Goal: Task Accomplishment & Management: Complete application form

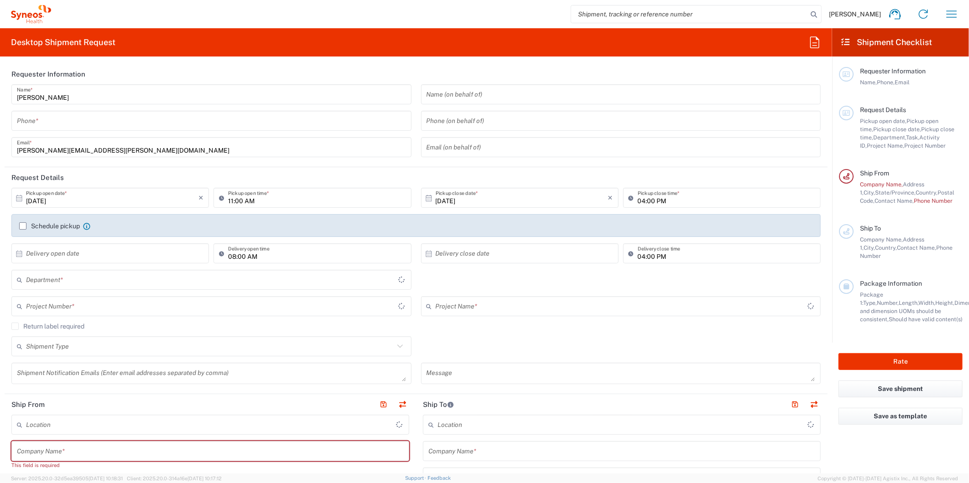
type input "[US_STATE]"
type input "8511"
type input "[GEOGRAPHIC_DATA]"
type input "Syneos Health, LLC-[GEOGRAPHIC_DATA] [GEOGRAPHIC_DATA] [GEOGRAPHIC_DATA]"
click at [955, 10] on icon "button" at bounding box center [951, 14] width 15 height 15
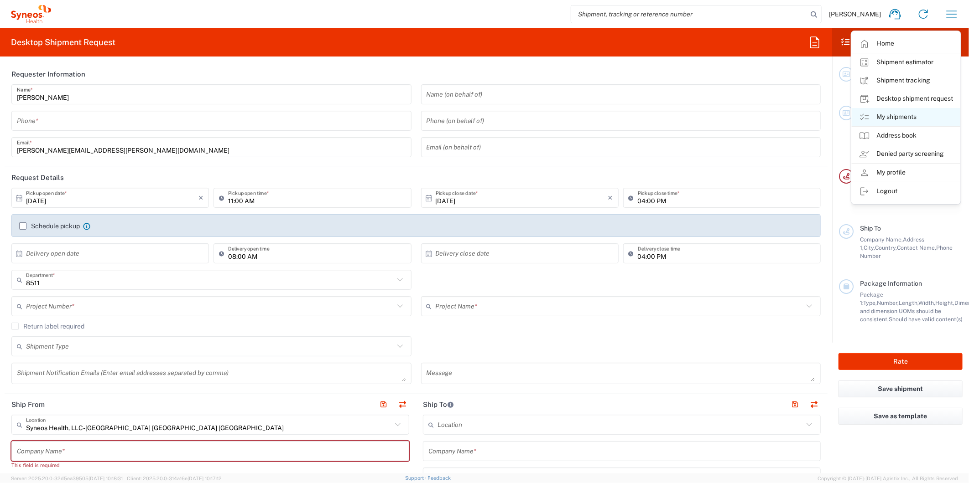
click at [883, 114] on link "My shipments" at bounding box center [906, 117] width 109 height 18
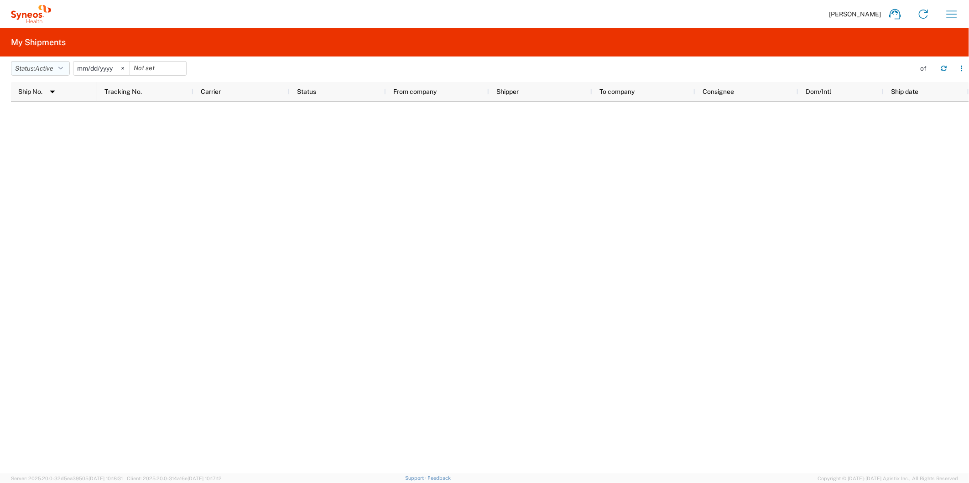
click at [52, 68] on span "Active" at bounding box center [44, 68] width 18 height 7
click at [33, 112] on span "All" at bounding box center [64, 116] width 106 height 14
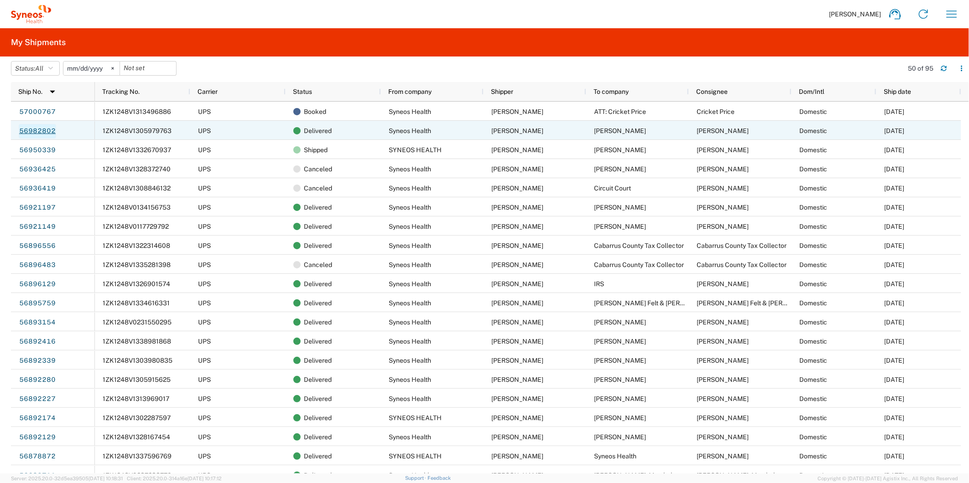
click at [46, 131] on link "56982802" at bounding box center [37, 131] width 37 height 15
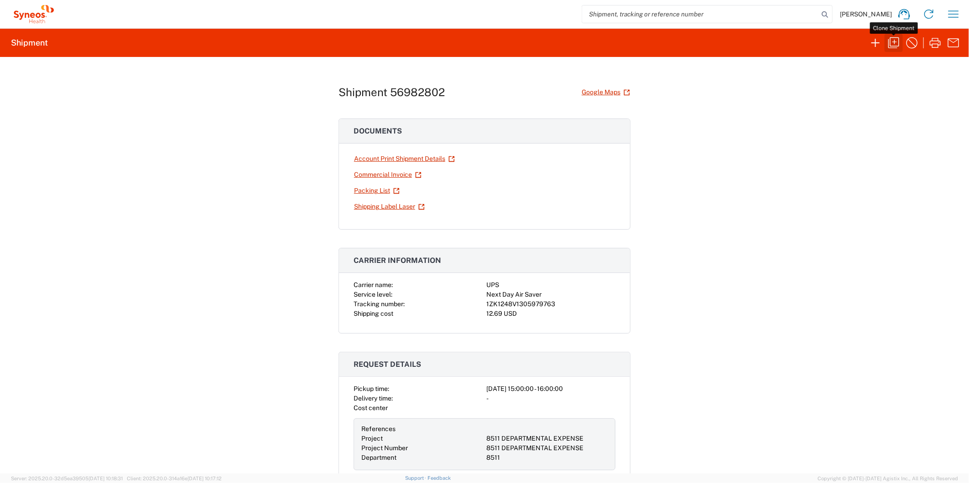
click at [893, 43] on icon "button" at bounding box center [893, 43] width 15 height 15
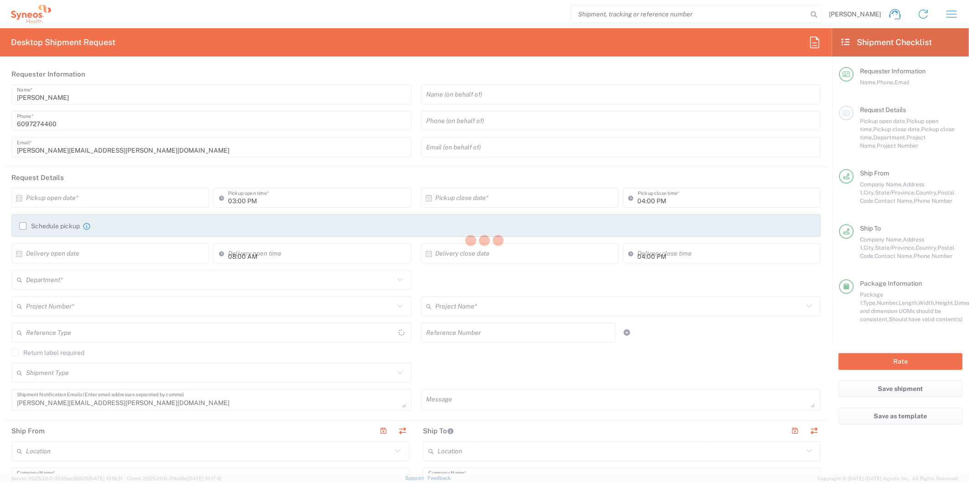
type input "[US_STATE]"
type input "Envelope"
type input "8511 DEPARTMENTAL EXPENSE"
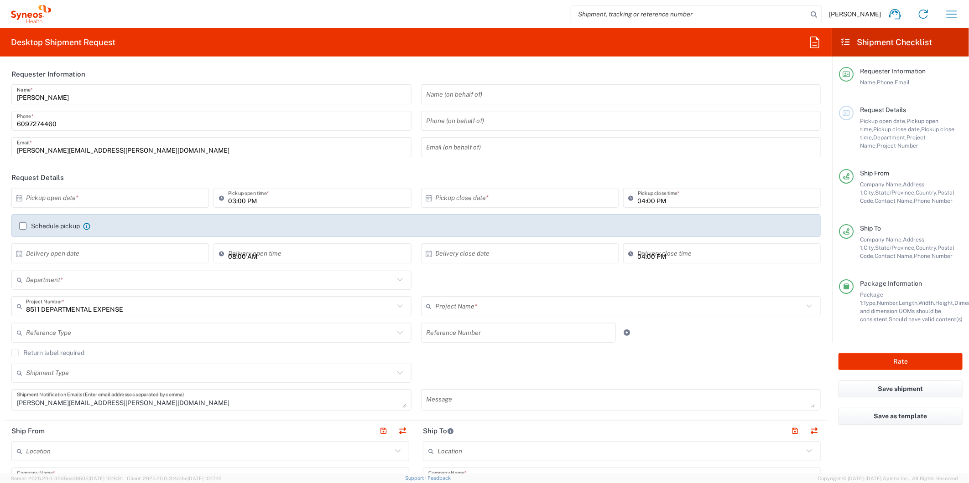
type input "8511"
type input "8511 DEPARTMENTAL EXPENSE"
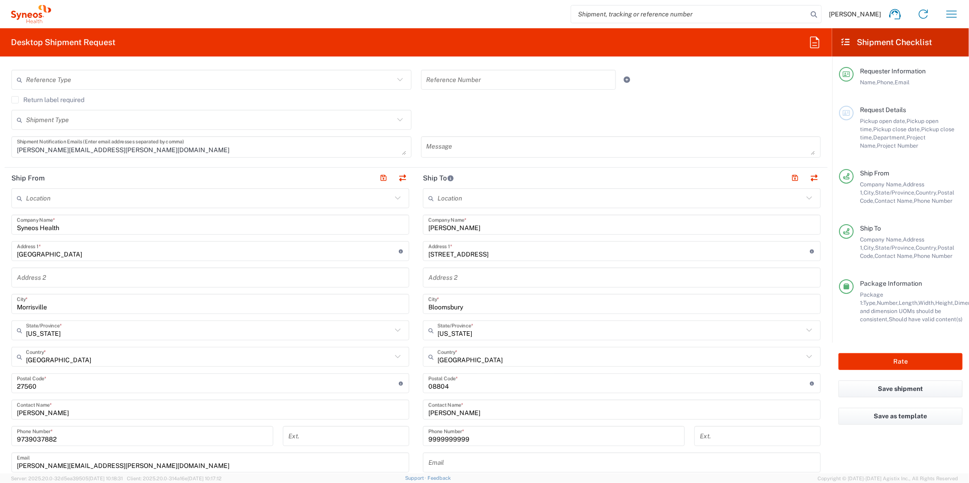
scroll to position [354, 0]
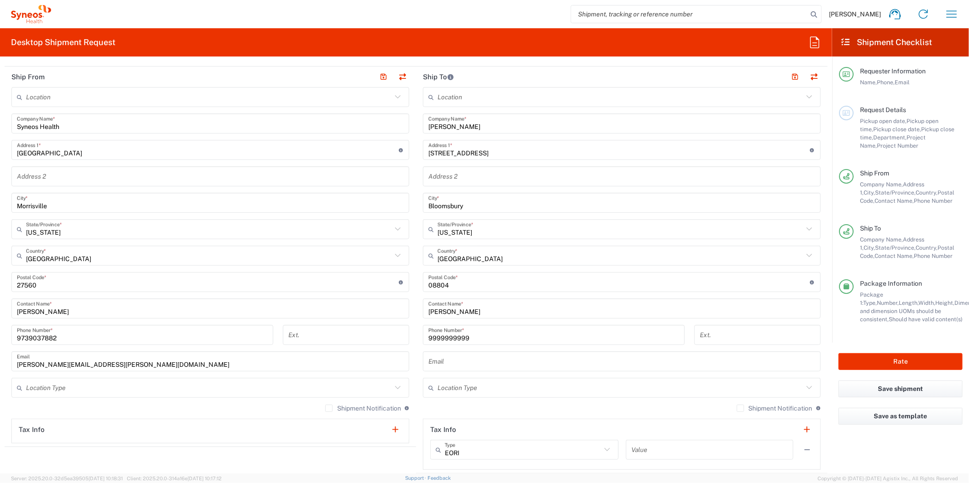
click at [466, 128] on input "[PERSON_NAME]" at bounding box center [621, 124] width 387 height 16
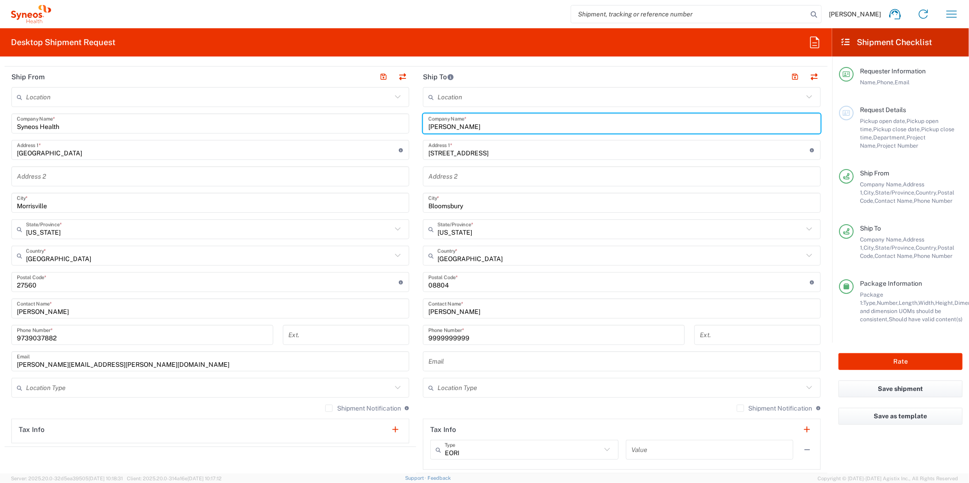
click at [466, 128] on input "[PERSON_NAME]" at bounding box center [621, 124] width 387 height 16
type input "[US_STATE] Department of Revenue Child Support Program"
click at [480, 148] on input "[STREET_ADDRESS]" at bounding box center [619, 150] width 382 height 16
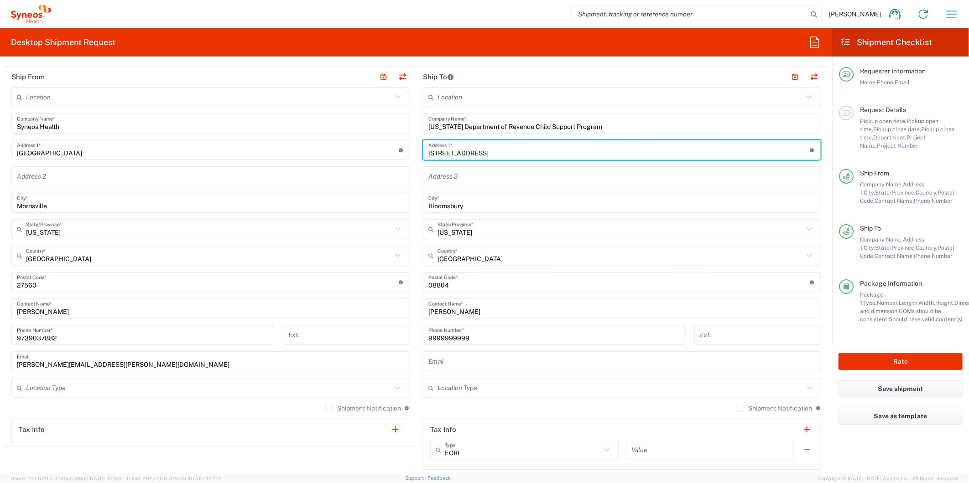
click at [480, 148] on input "[STREET_ADDRESS]" at bounding box center [619, 150] width 382 height 16
type input "[STREET_ADDRESS][US_STATE]"
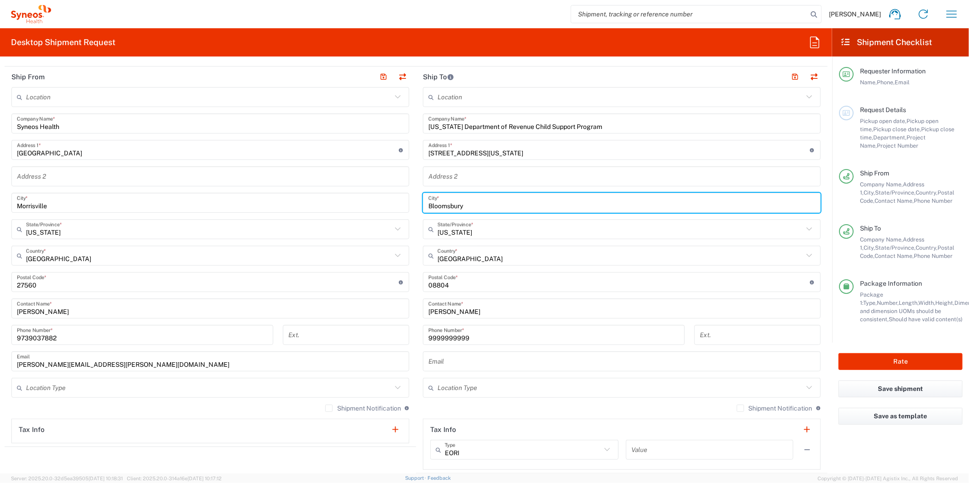
click at [474, 206] on input "Bloomsbury" at bounding box center [621, 203] width 387 height 16
click at [474, 205] on input "Bloomsbury" at bounding box center [621, 203] width 387 height 16
type input "Tallahassee"
click at [467, 230] on input "text" at bounding box center [620, 230] width 366 height 16
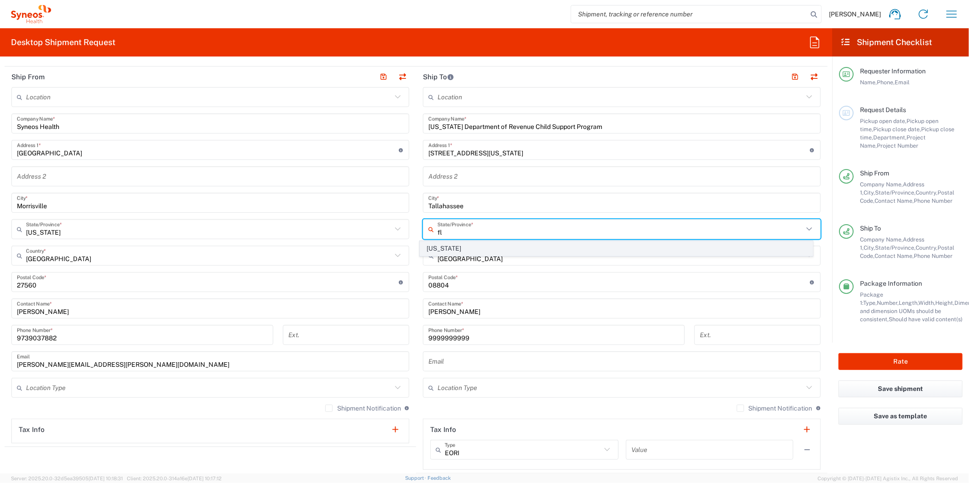
click at [431, 250] on span "[US_STATE]" at bounding box center [616, 249] width 392 height 14
type input "[US_STATE]"
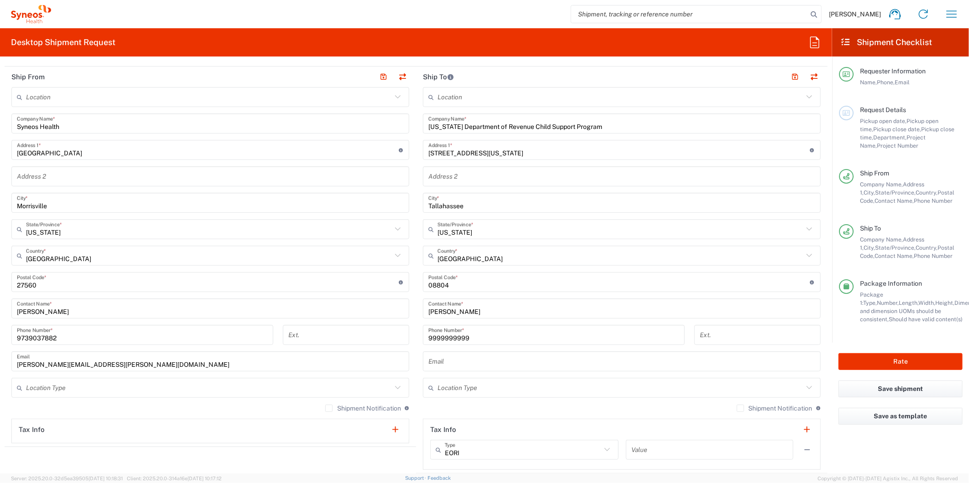
click at [451, 280] on input "undefined" at bounding box center [619, 283] width 382 height 16
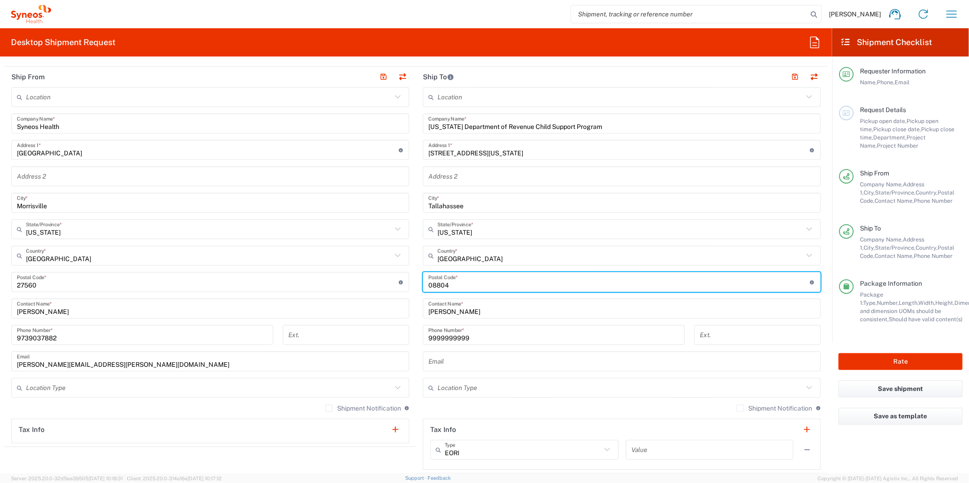
click at [451, 280] on input "undefined" at bounding box center [619, 283] width 382 height 16
type input "32399"
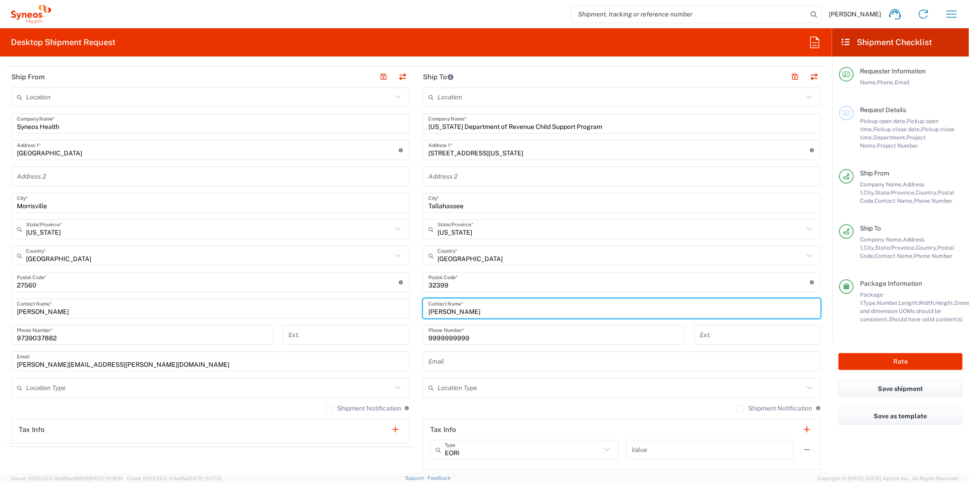
click at [463, 306] on input "[PERSON_NAME]" at bounding box center [621, 309] width 387 height 16
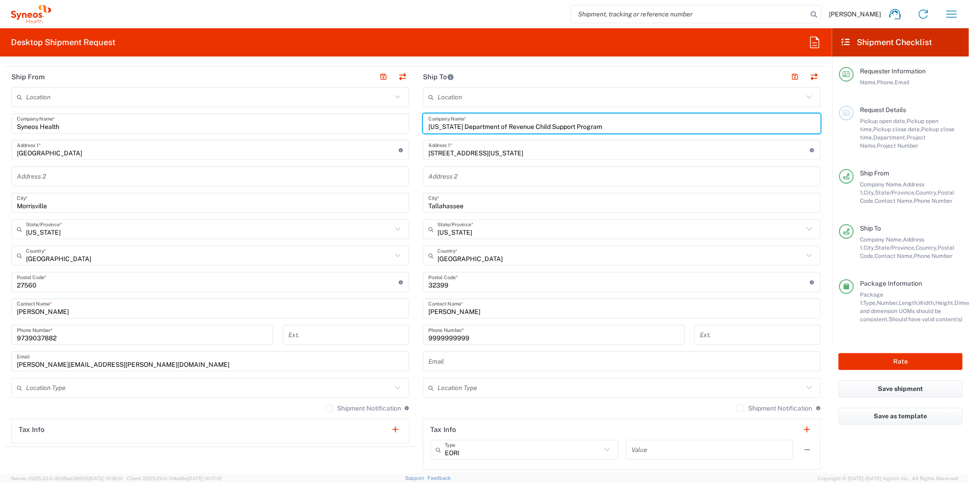
click at [508, 128] on input "[US_STATE] Department of Revenue Child Support Program" at bounding box center [621, 124] width 387 height 16
click at [462, 309] on input "[PERSON_NAME]" at bounding box center [621, 309] width 387 height 16
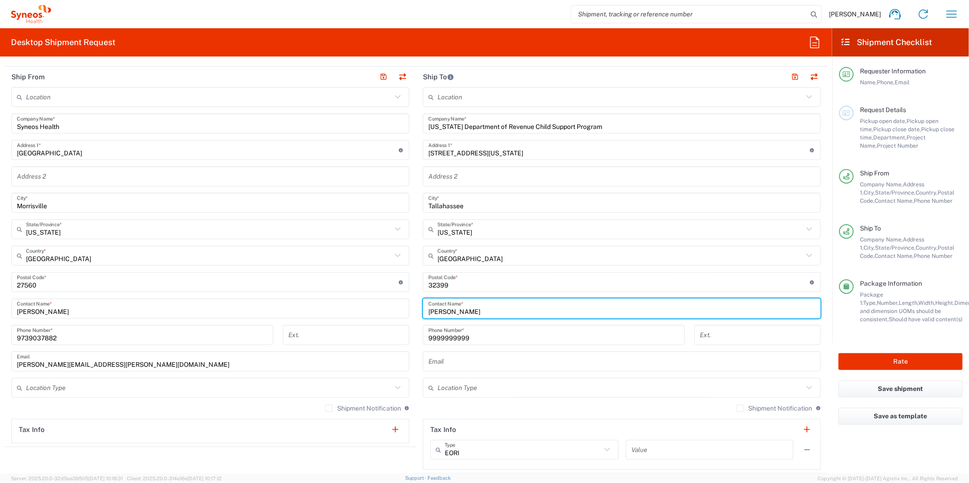
click at [462, 309] on input "[PERSON_NAME]" at bounding box center [621, 309] width 387 height 16
paste input "[US_STATE] Department of Revenue Child Support Program"
type input "[US_STATE] Department of Revenue Child Support Program"
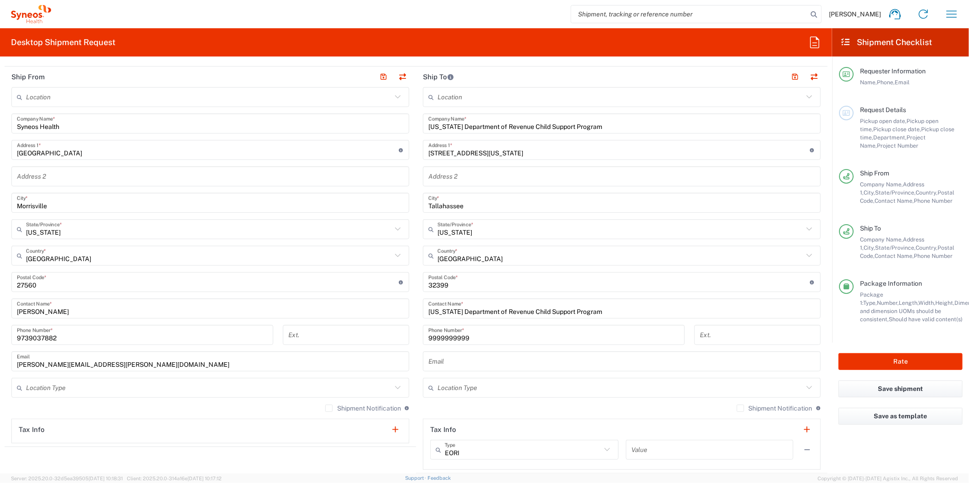
click at [411, 336] on main "Location [PERSON_NAME] LLC-[GEOGRAPHIC_DATA] [GEOGRAPHIC_DATA] [GEOGRAPHIC_DATA…" at bounding box center [210, 265] width 411 height 357
click at [902, 365] on button "Rate" at bounding box center [900, 361] width 124 height 17
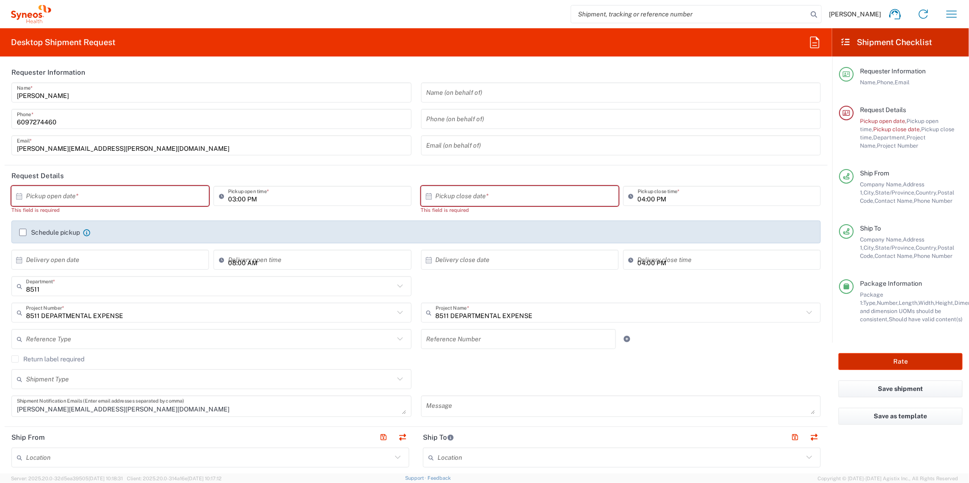
scroll to position [0, 0]
click at [83, 198] on input "text" at bounding box center [112, 198] width 172 height 16
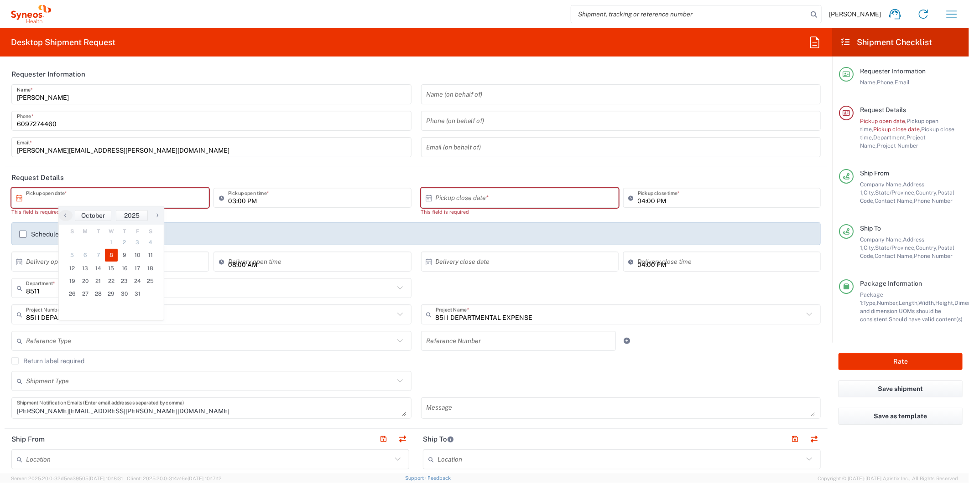
click at [110, 253] on span "8" at bounding box center [111, 255] width 13 height 13
type input "[DATE]"
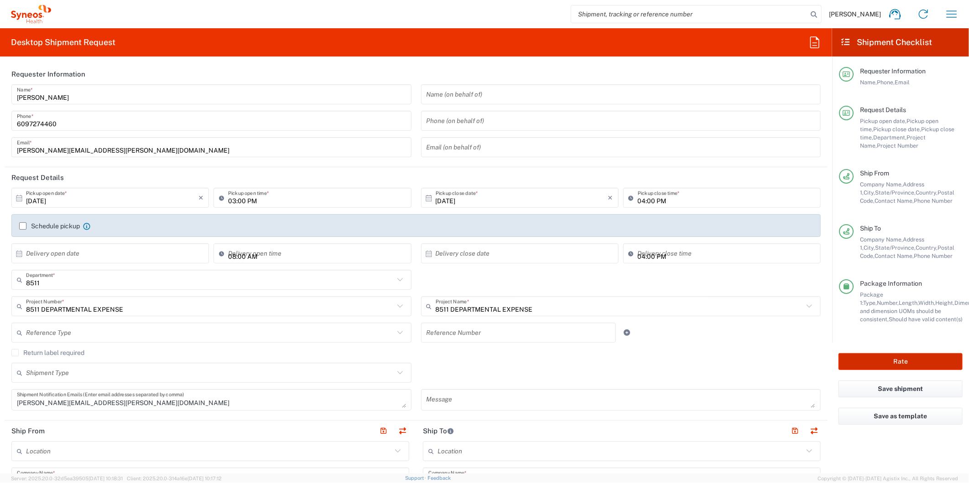
click at [860, 362] on button "Rate" at bounding box center [900, 361] width 124 height 17
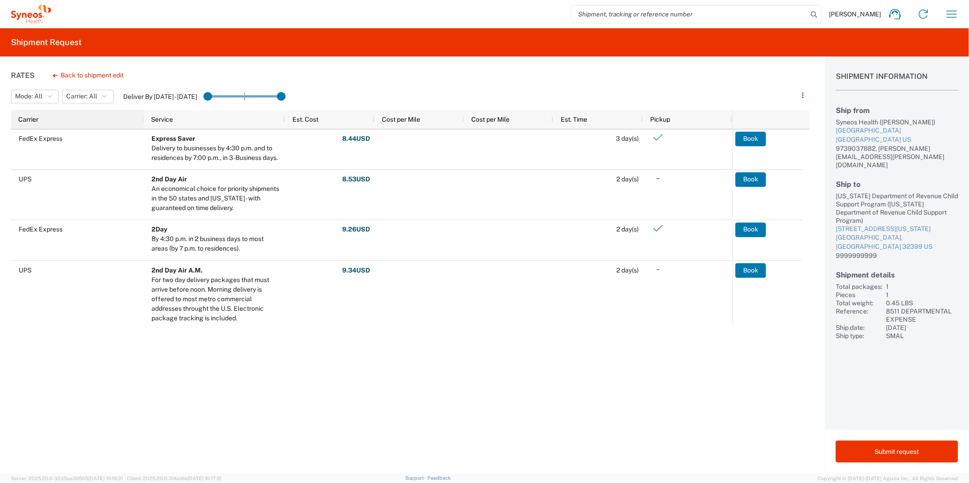
click at [60, 128] on div "Carrier" at bounding box center [79, 119] width 122 height 19
click at [58, 122] on div "Carrier" at bounding box center [79, 119] width 122 height 15
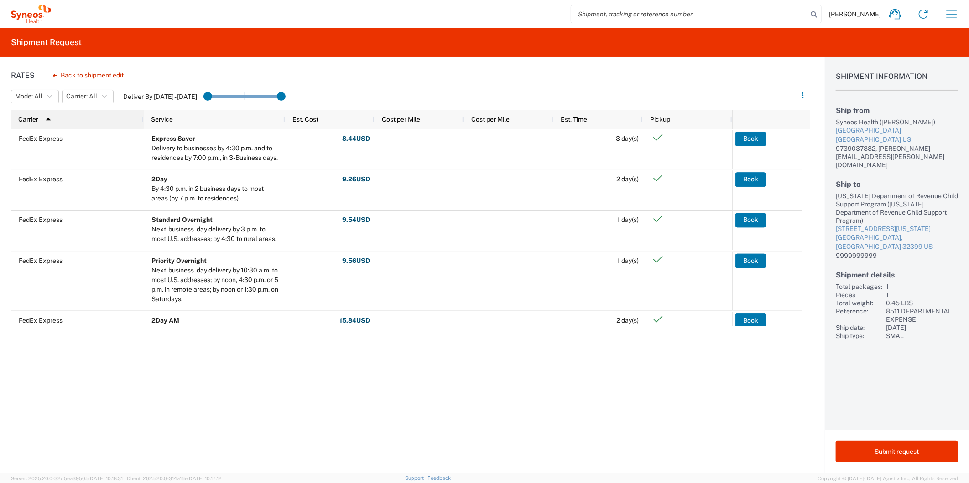
click at [57, 121] on div "Carrier 1" at bounding box center [79, 119] width 122 height 15
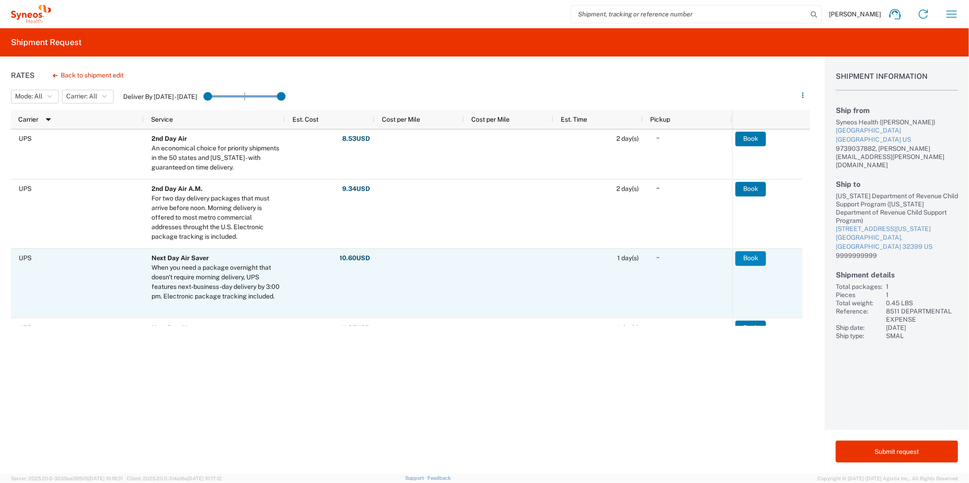
click at [745, 260] on button "Book" at bounding box center [750, 258] width 31 height 15
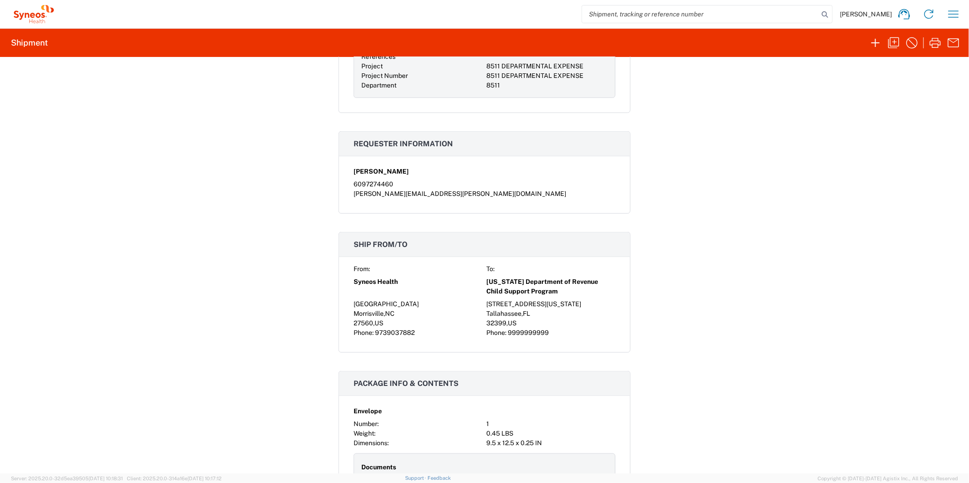
scroll to position [405, 0]
click at [936, 44] on icon "button" at bounding box center [935, 43] width 15 height 15
click at [708, 291] on div "Shipment 57065105 Google Maps Documents Commercial Invoice Shipping Label Laser…" at bounding box center [484, 265] width 969 height 417
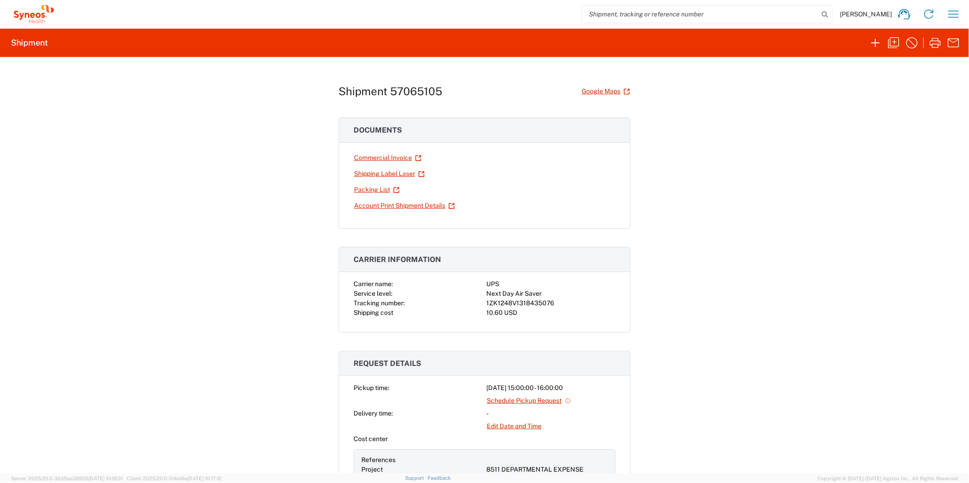
scroll to position [0, 0]
